Goal: Transaction & Acquisition: Book appointment/travel/reservation

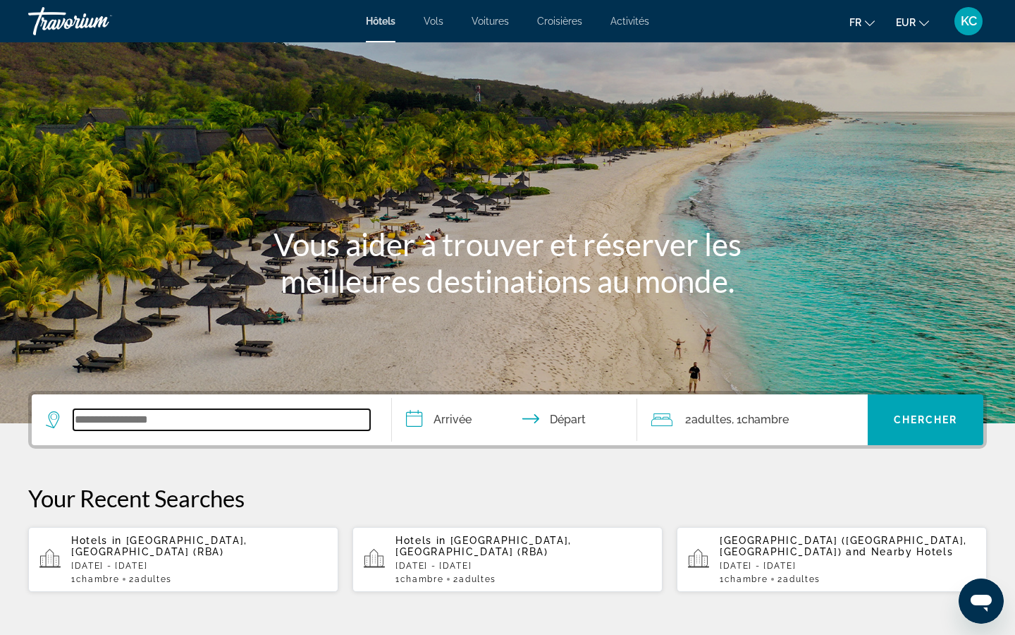
click at [329, 422] on input "Search widget" at bounding box center [221, 419] width 297 height 21
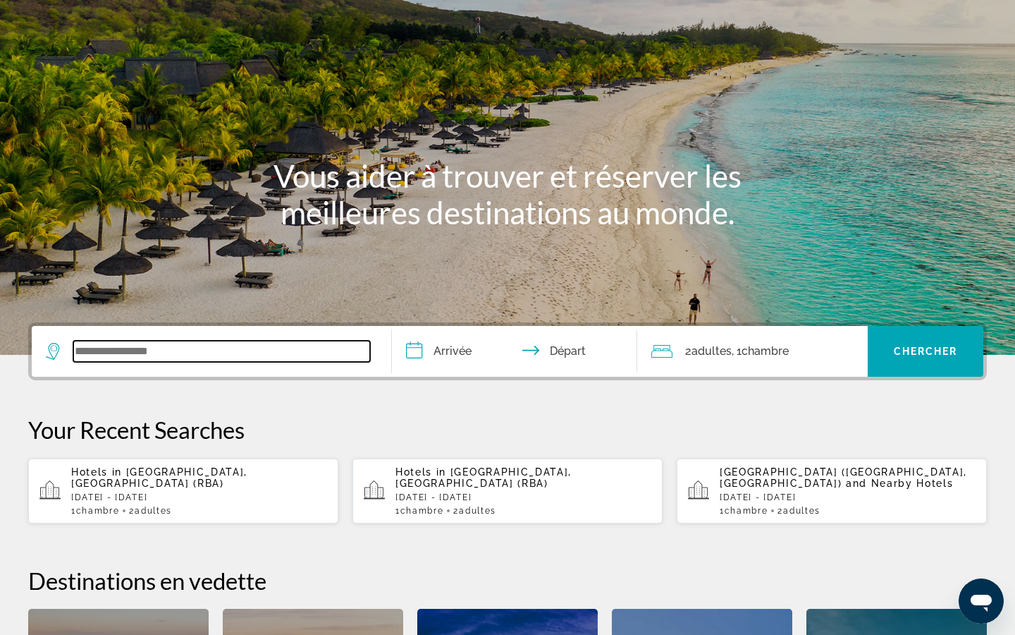
scroll to position [18, 0]
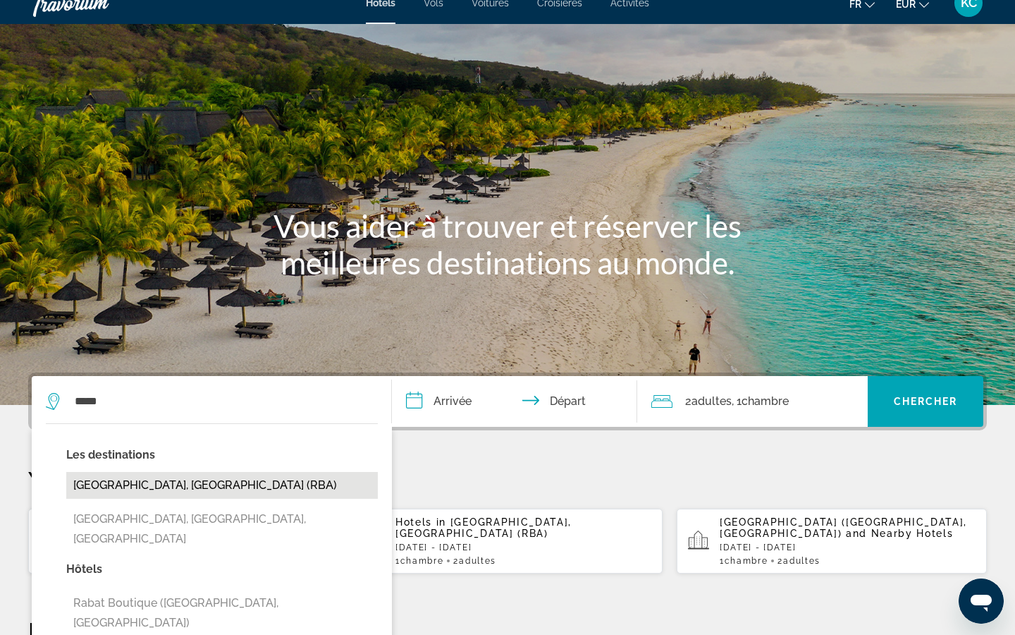
click at [179, 491] on button "[GEOGRAPHIC_DATA], [GEOGRAPHIC_DATA] (RBA)" at bounding box center [222, 485] width 312 height 27
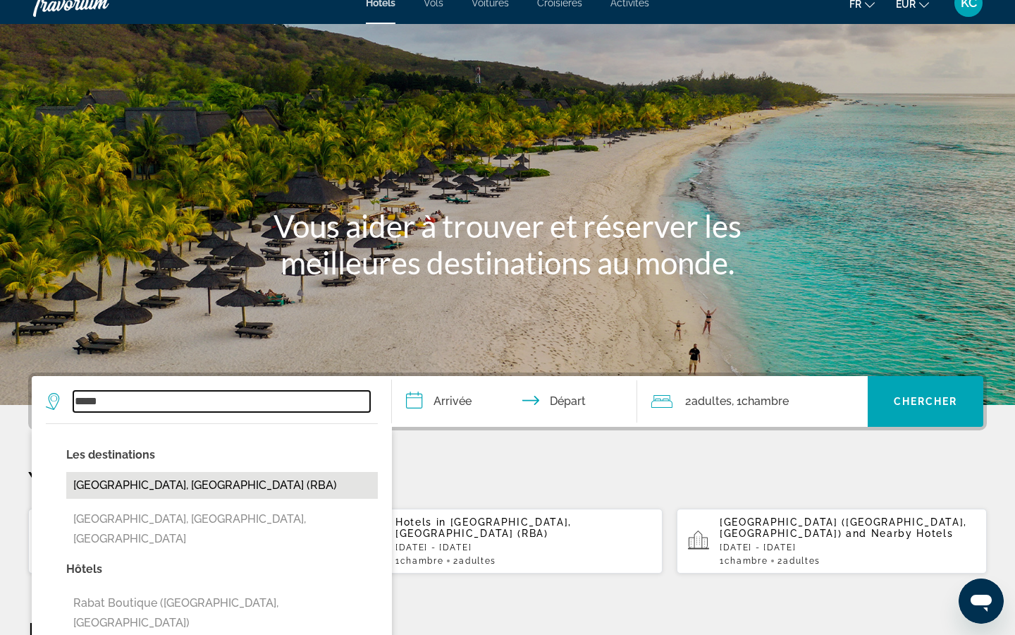
type input "**********"
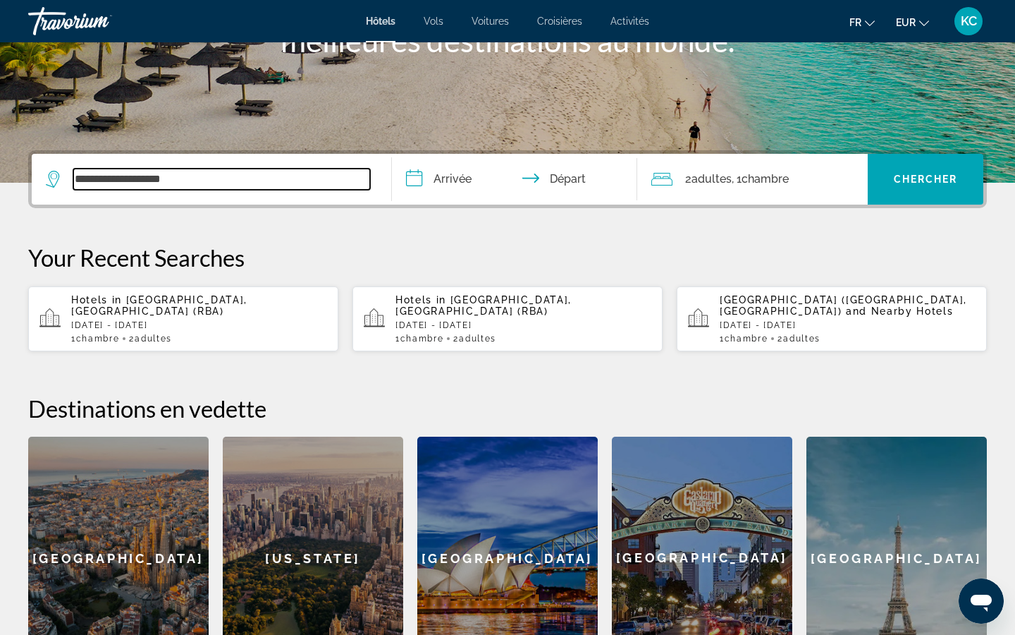
scroll to position [238, 1]
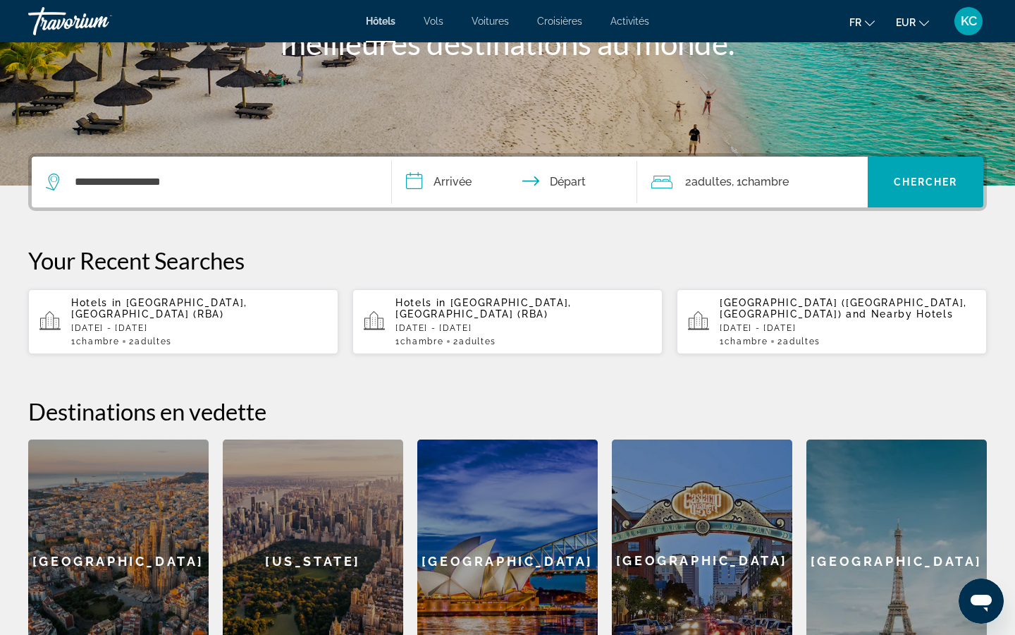
click at [415, 180] on input "**********" at bounding box center [517, 184] width 251 height 55
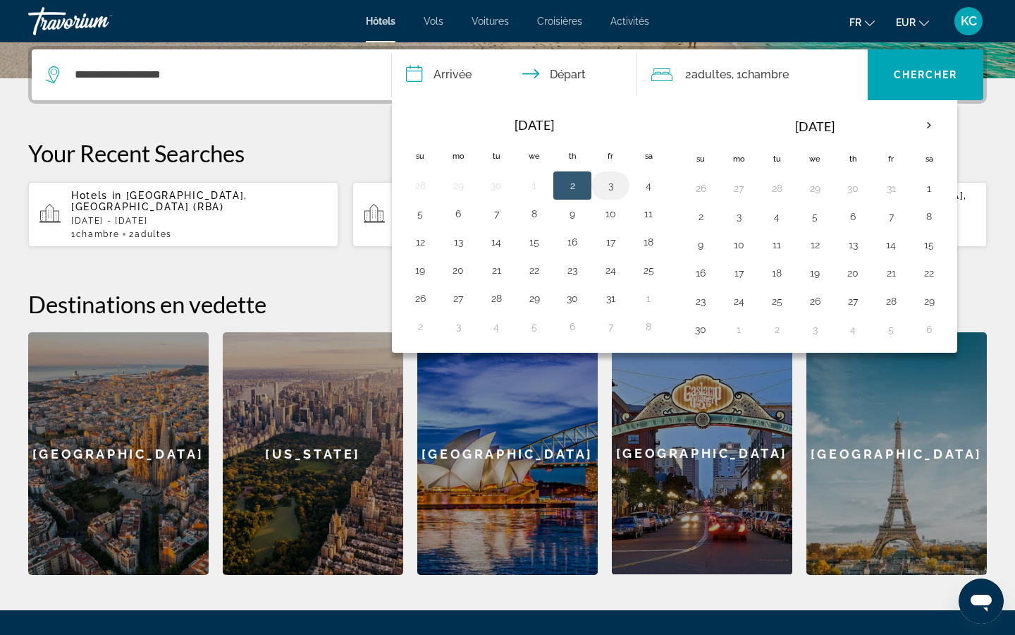
click at [609, 184] on button "3" at bounding box center [610, 186] width 23 height 20
click at [427, 212] on button "5" at bounding box center [420, 214] width 23 height 20
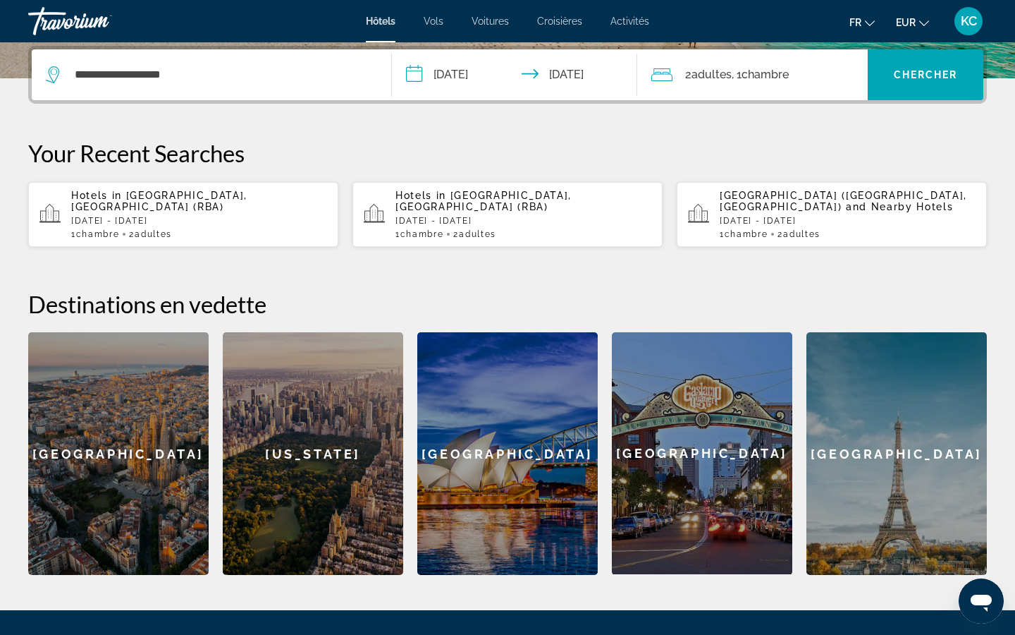
click at [485, 71] on input "**********" at bounding box center [517, 76] width 251 height 55
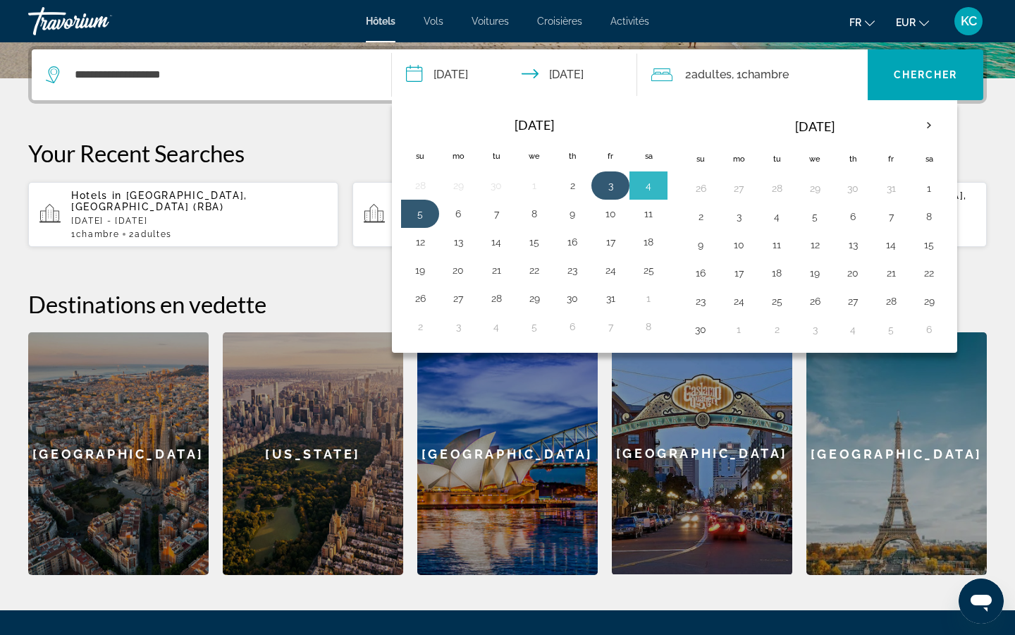
click at [615, 182] on button "3" at bounding box center [610, 186] width 23 height 20
click at [644, 183] on button "4" at bounding box center [648, 186] width 23 height 20
type input "**********"
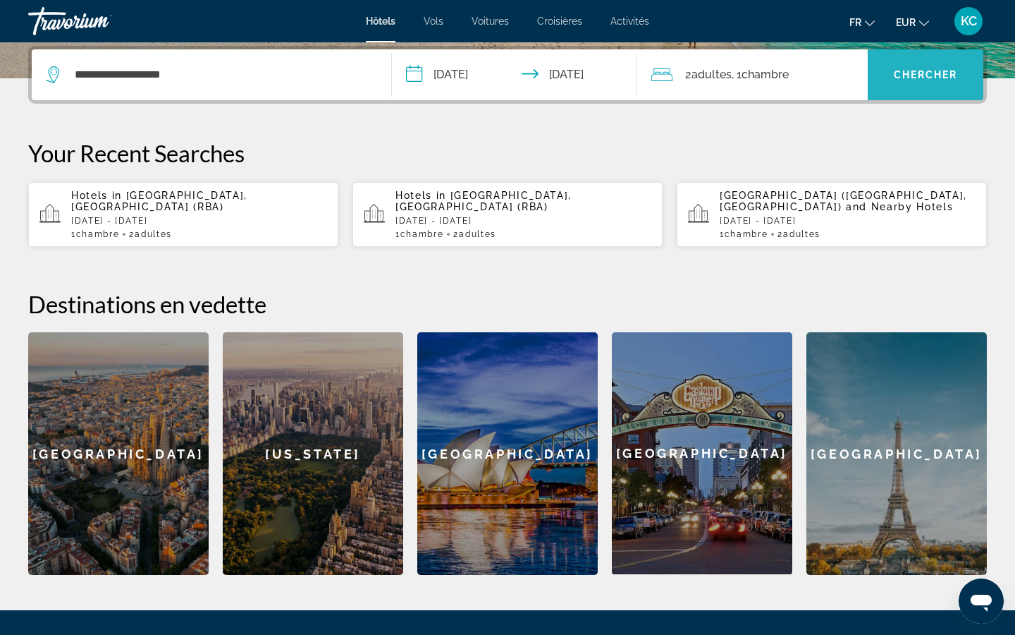
click at [918, 61] on span "Search widget" at bounding box center [926, 75] width 116 height 34
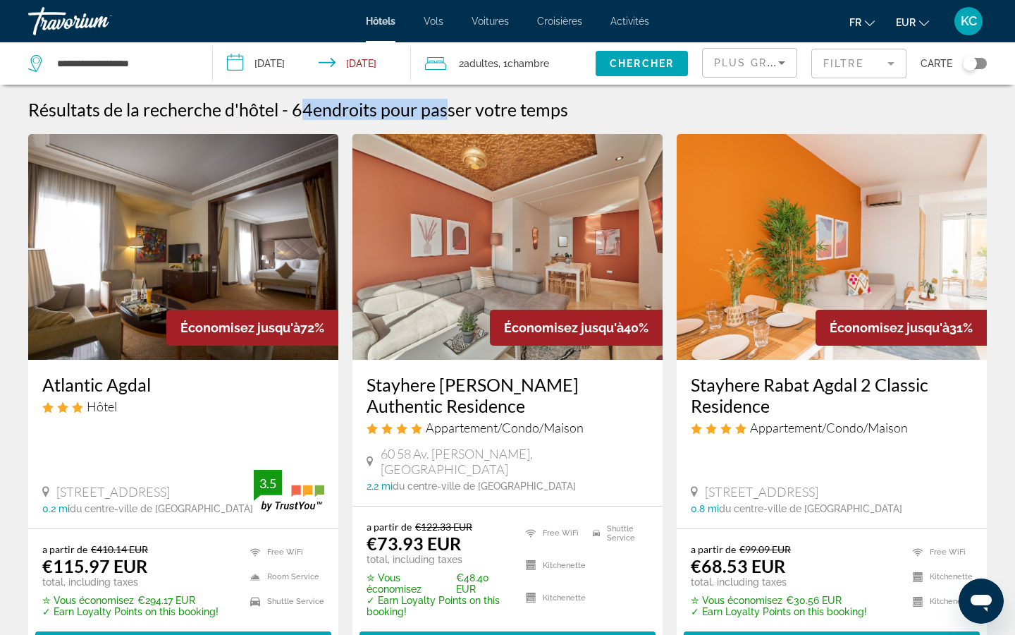
drag, startPoint x: 291, startPoint y: 109, endPoint x: 449, endPoint y: 111, distance: 158.7
click at [449, 112] on div "Résultats de la recherche d'hôtel - 64 endroits pour passer votre temps" at bounding box center [507, 109] width 959 height 21
click at [763, 66] on div "Plus grandes économies" at bounding box center [746, 62] width 64 height 17
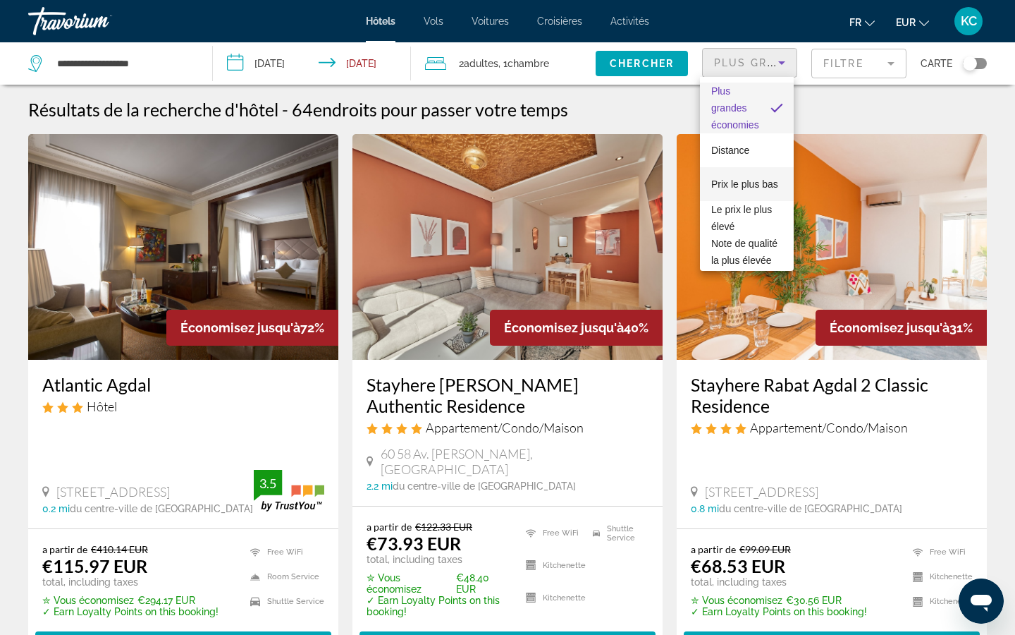
click at [745, 184] on span "Prix le plus bas" at bounding box center [744, 183] width 67 height 11
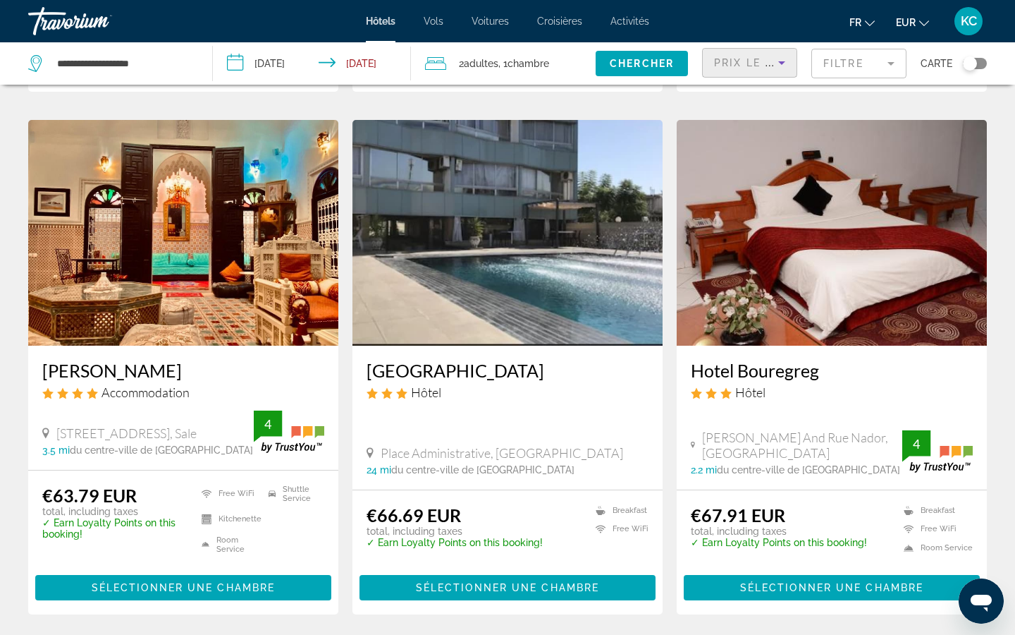
scroll to position [566, 0]
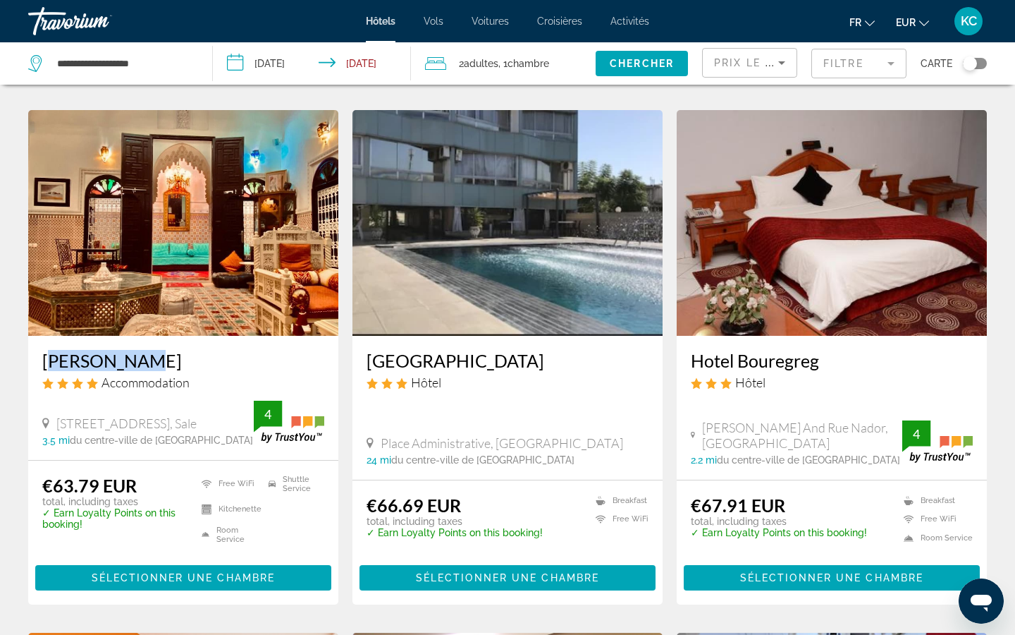
drag, startPoint x: 32, startPoint y: 356, endPoint x: 132, endPoint y: 363, distance: 100.4
click at [132, 364] on div "[PERSON_NAME] Accommodation [STREET_ADDRESS][GEOGRAPHIC_DATA], Sale 3.5 mi du c…" at bounding box center [183, 397] width 310 height 123
drag, startPoint x: 35, startPoint y: 384, endPoint x: 102, endPoint y: 388, distance: 67.1
click at [102, 388] on div "[PERSON_NAME] Accommodation [STREET_ADDRESS][GEOGRAPHIC_DATA], Sale 3.5 mi du c…" at bounding box center [183, 397] width 310 height 123
drag, startPoint x: 38, startPoint y: 482, endPoint x: 140, endPoint y: 484, distance: 102.3
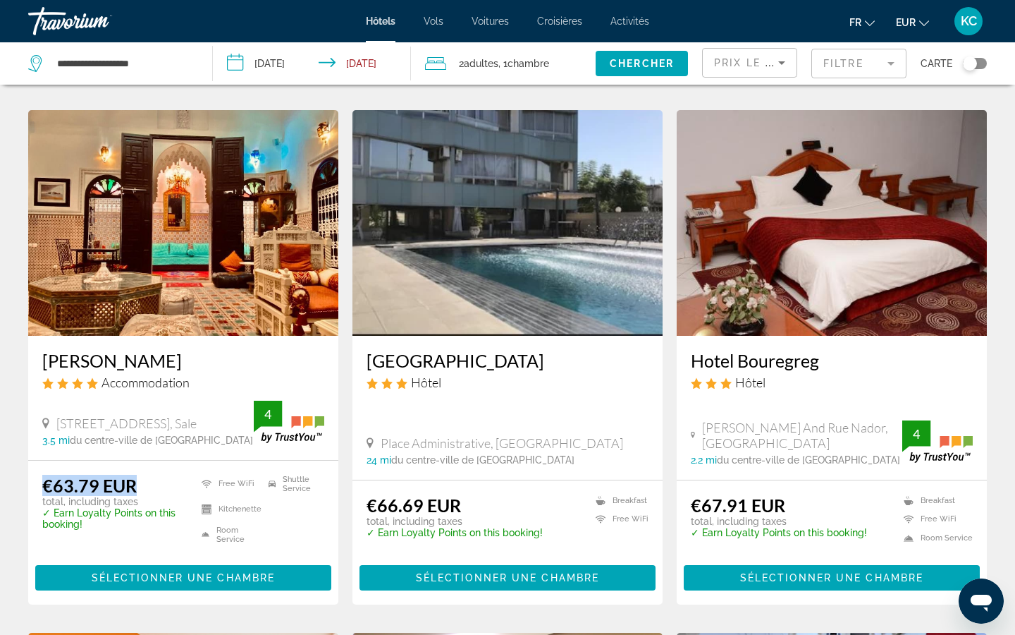
click at [140, 484] on div "€63.79 EUR total, including taxes ✓ Earn Loyalty Points on this booking! Free W…" at bounding box center [183, 532] width 310 height 144
drag, startPoint x: 87, startPoint y: 525, endPoint x: 44, endPoint y: 511, distance: 45.7
click at [44, 511] on p "✓ Earn Loyalty Points on this booking!" at bounding box center [113, 518] width 142 height 23
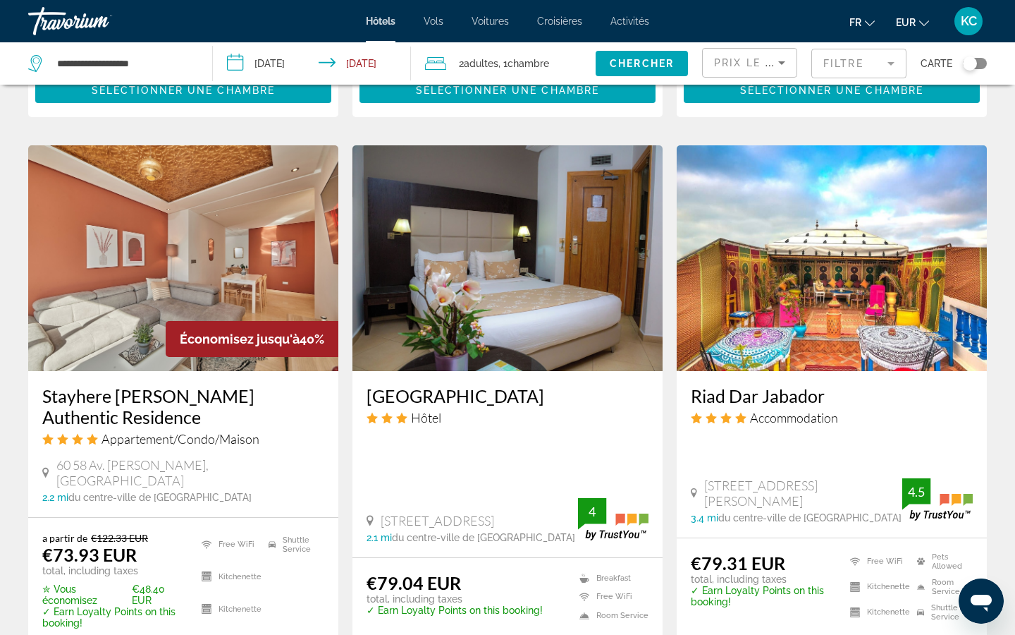
scroll to position [1595, 0]
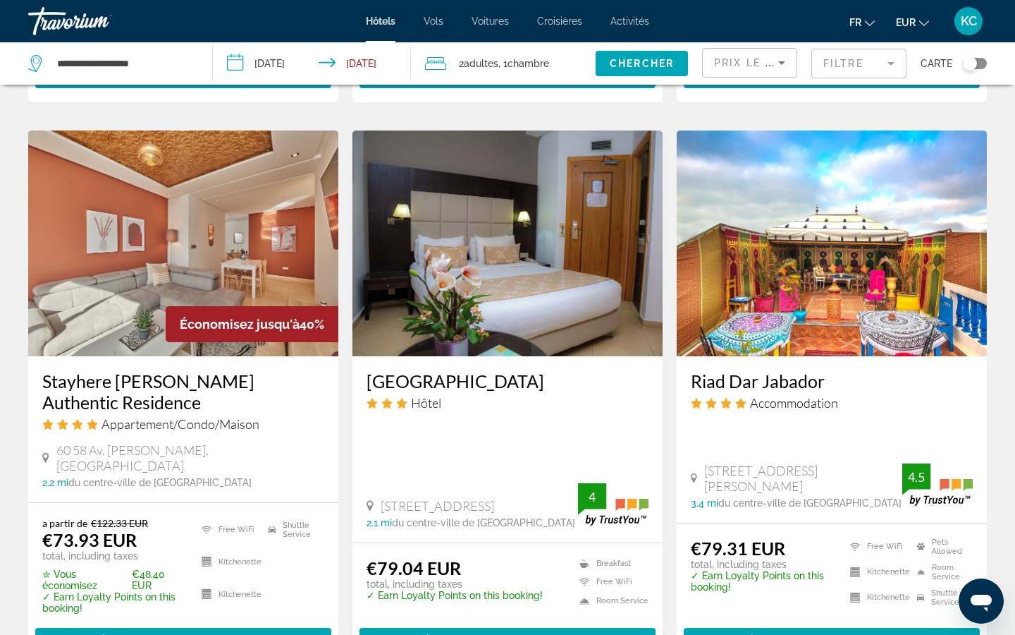
drag, startPoint x: 682, startPoint y: 377, endPoint x: 822, endPoint y: 382, distance: 140.4
click at [822, 382] on div "Riad Dar Jabador Accommodation [STREET_ADDRESS][PERSON_NAME], Sale 3.4 mi du ce…" at bounding box center [832, 439] width 310 height 166
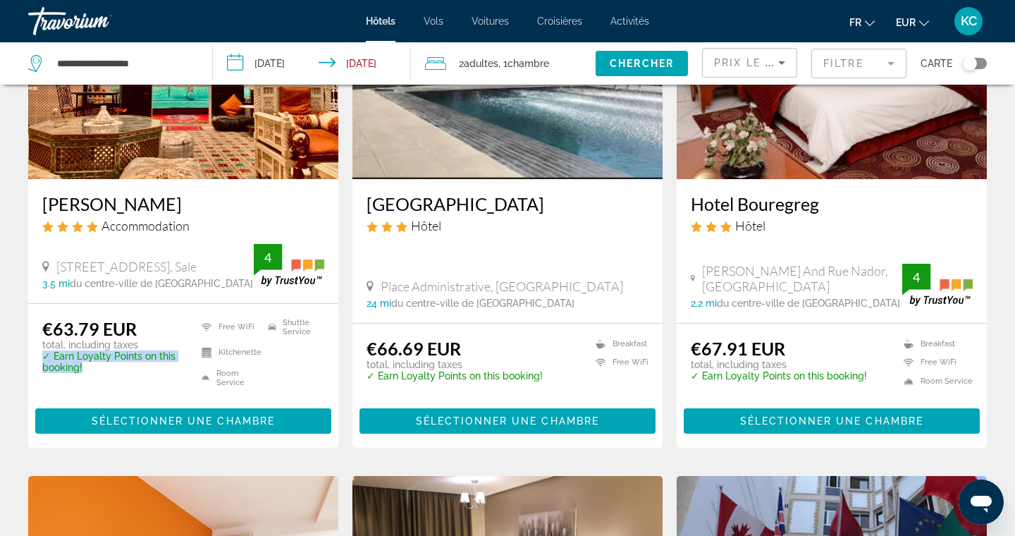
scroll to position [723, 0]
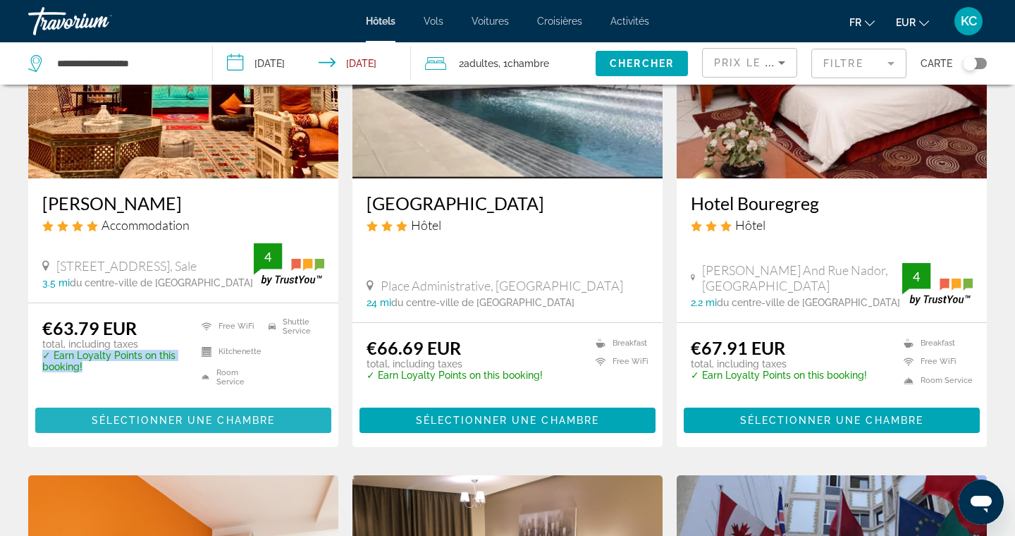
click at [205, 419] on span "Sélectionner une chambre" at bounding box center [183, 420] width 183 height 11
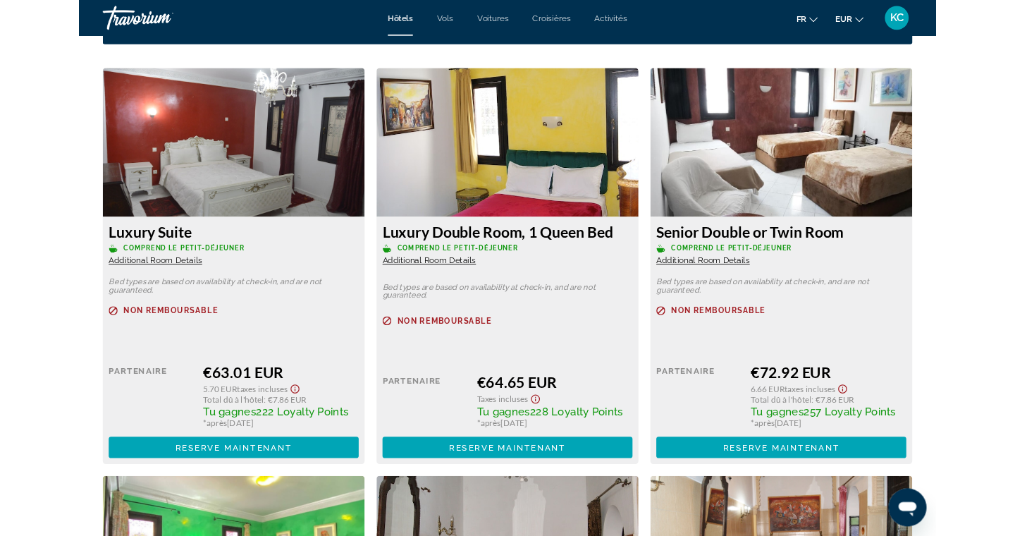
scroll to position [1835, 0]
